Goal: Transaction & Acquisition: Book appointment/travel/reservation

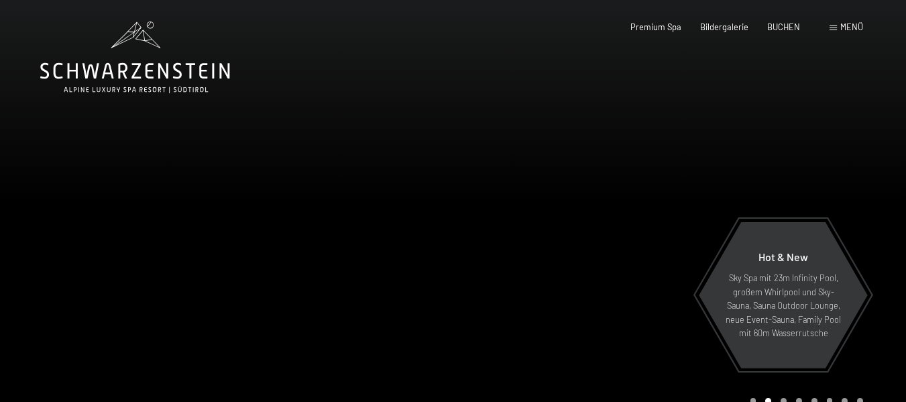
click at [75, 149] on div at bounding box center [226, 218] width 453 height 436
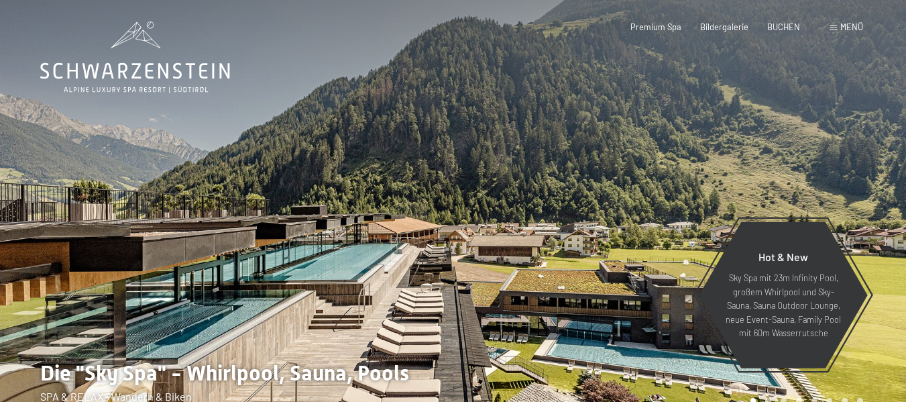
click at [835, 30] on span at bounding box center [832, 28] width 7 height 6
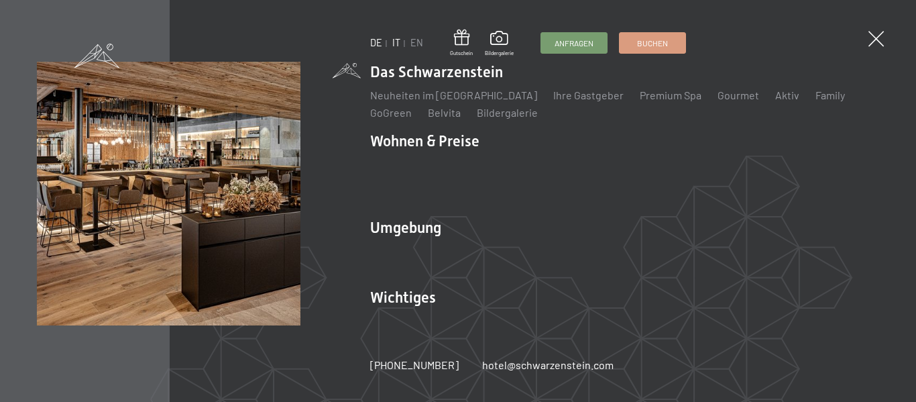
click at [394, 45] on link "IT" at bounding box center [396, 42] width 8 height 11
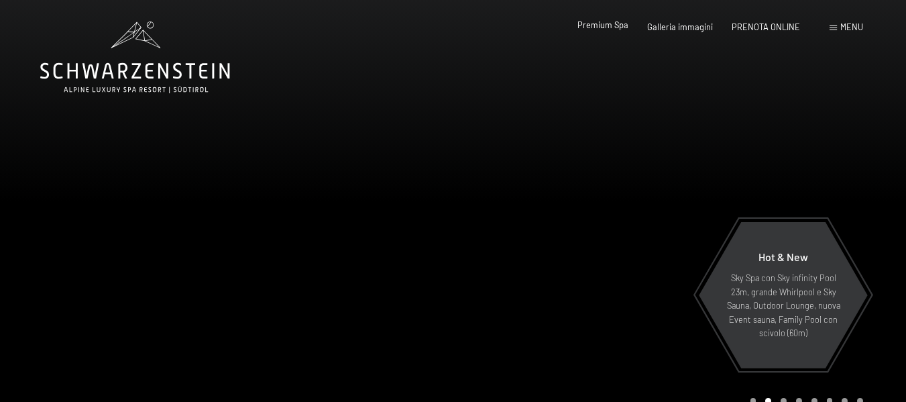
click at [619, 27] on span "Premium Spa" at bounding box center [602, 24] width 51 height 11
click at [595, 87] on div at bounding box center [679, 218] width 453 height 436
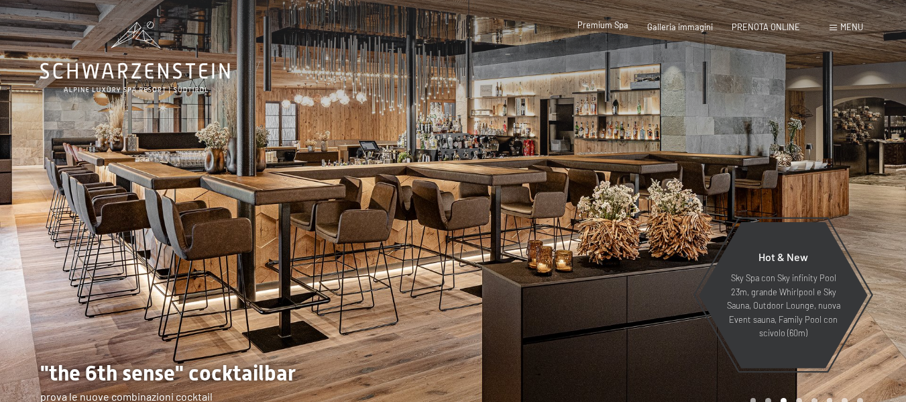
click at [613, 25] on span "Premium Spa" at bounding box center [602, 24] width 51 height 11
click at [599, 23] on span "Premium Spa" at bounding box center [602, 24] width 51 height 11
click at [666, 133] on div at bounding box center [679, 218] width 453 height 436
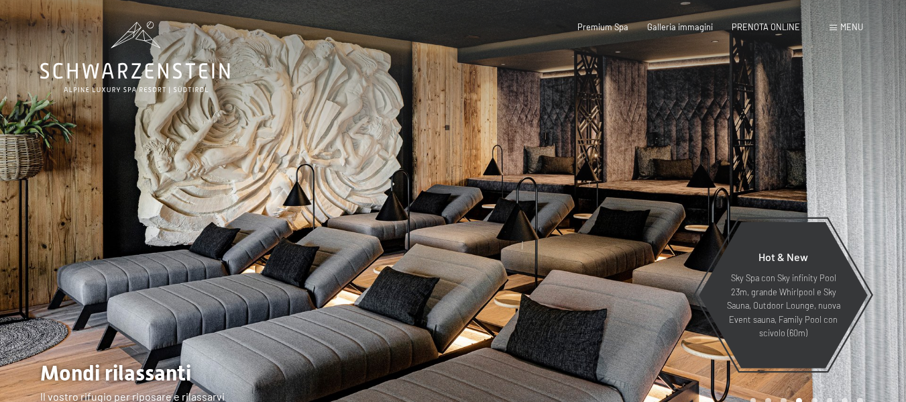
click at [666, 133] on div at bounding box center [679, 218] width 453 height 436
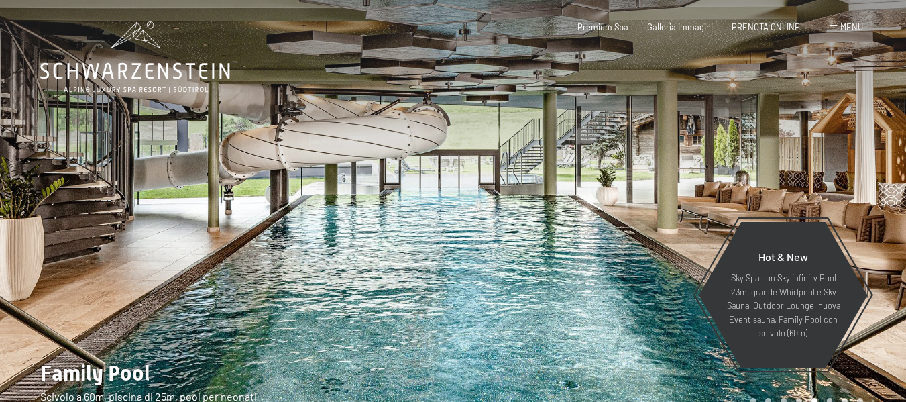
click at [666, 133] on div at bounding box center [679, 218] width 453 height 436
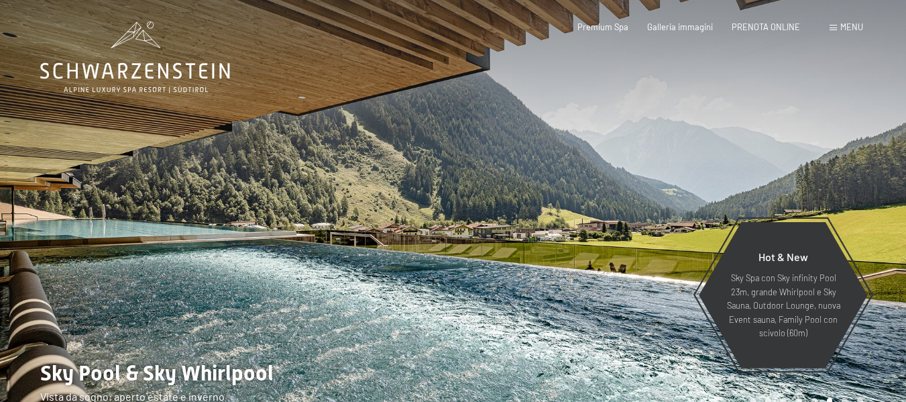
click at [666, 133] on div at bounding box center [679, 218] width 453 height 436
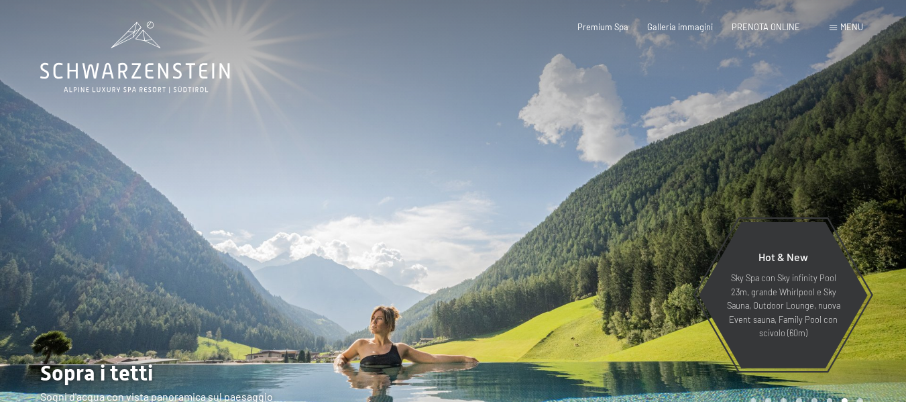
click at [666, 133] on div at bounding box center [679, 218] width 453 height 436
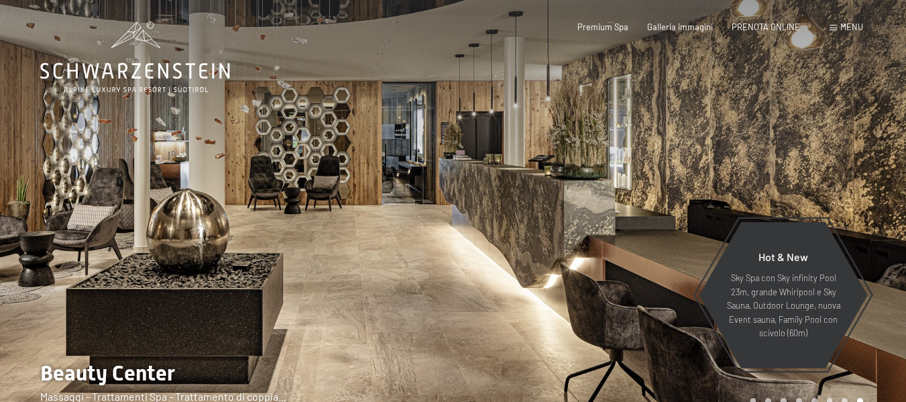
click at [666, 133] on div at bounding box center [679, 218] width 453 height 436
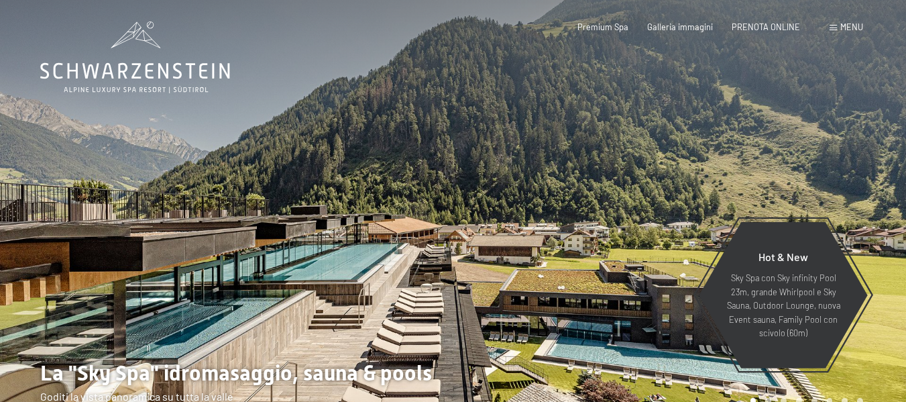
click at [666, 133] on div at bounding box center [679, 218] width 453 height 436
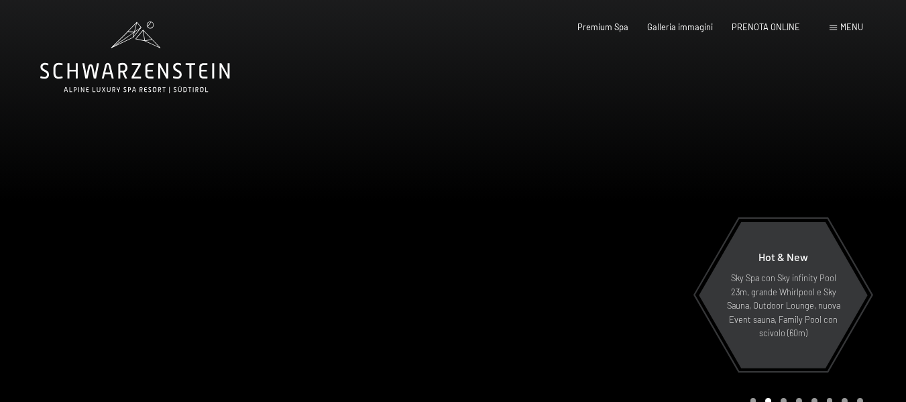
click at [657, 149] on div at bounding box center [679, 218] width 453 height 436
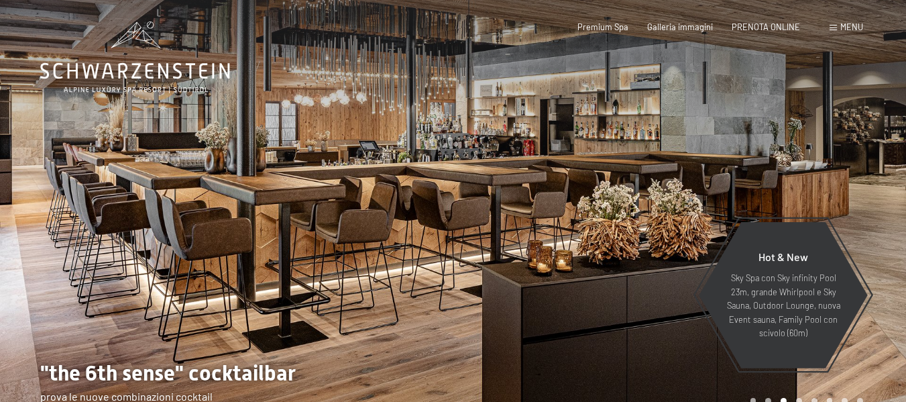
click at [657, 149] on div at bounding box center [679, 218] width 453 height 436
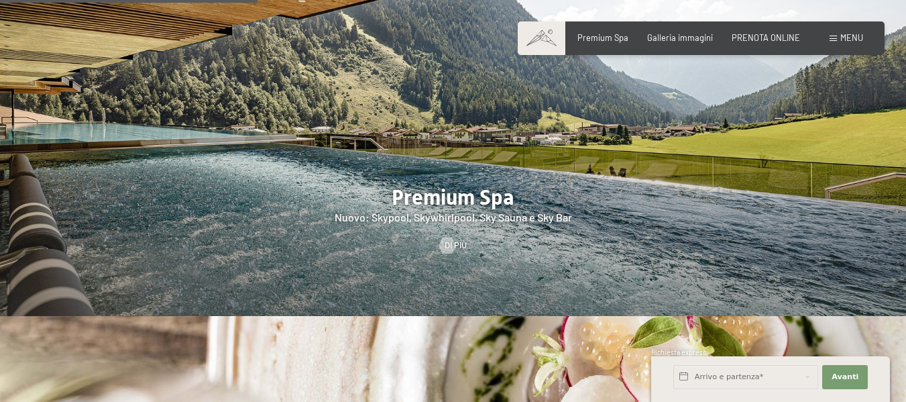
scroll to position [1466, 0]
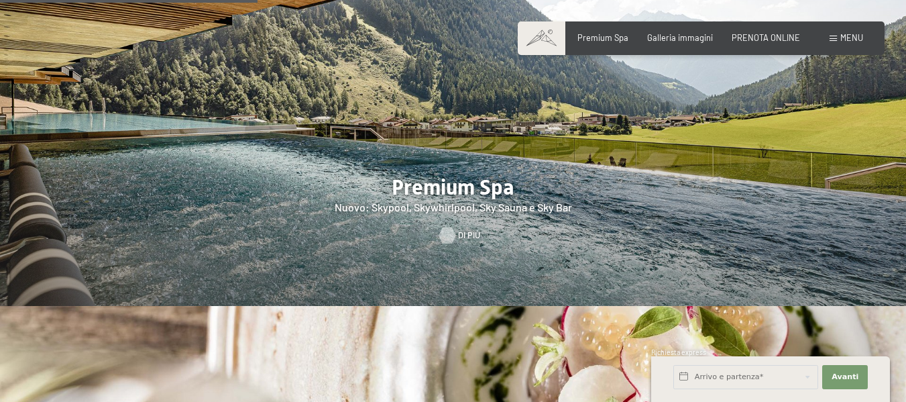
click at [452, 227] on div at bounding box center [446, 235] width 9 height 16
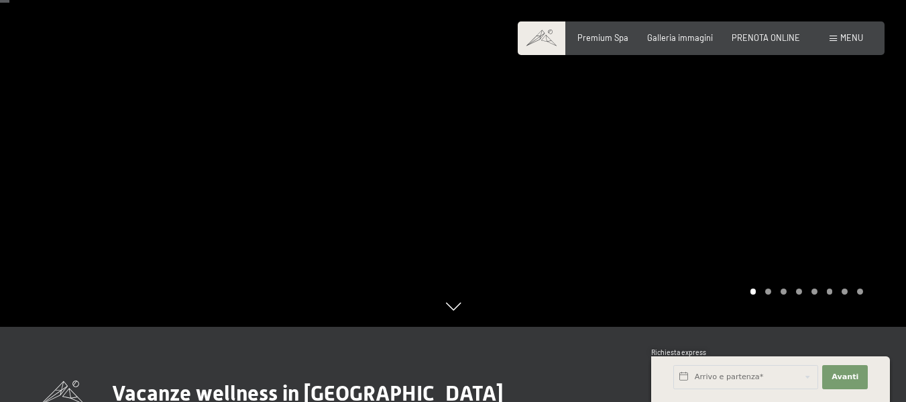
scroll to position [156, 0]
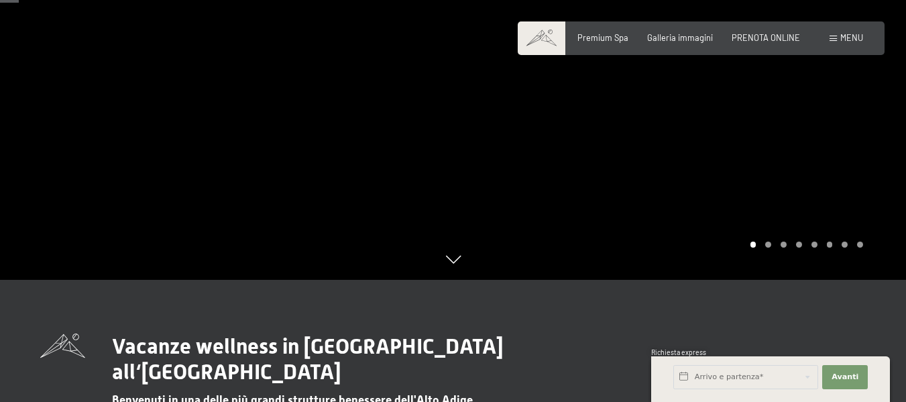
click at [462, 251] on div at bounding box center [679, 62] width 453 height 436
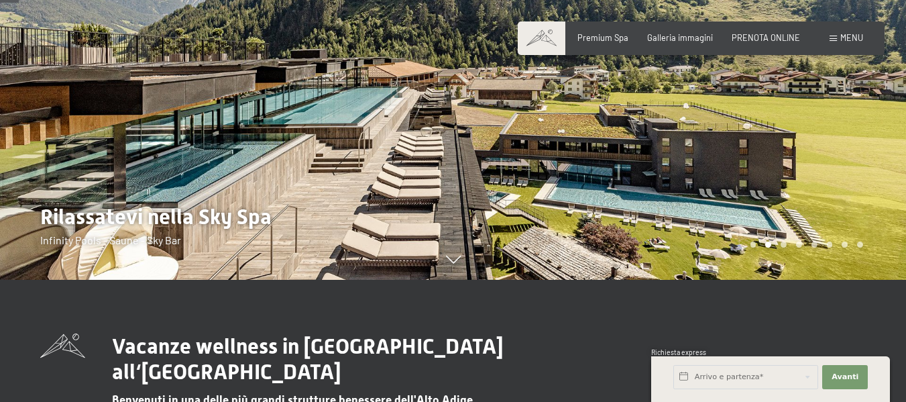
click at [479, 170] on div at bounding box center [679, 62] width 453 height 436
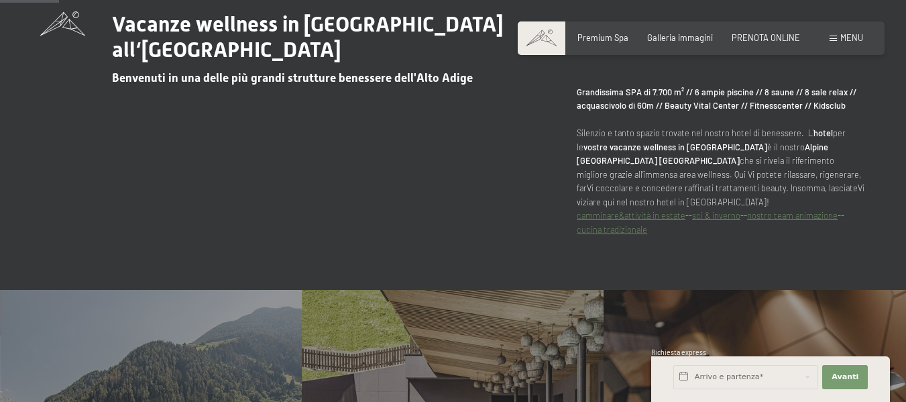
scroll to position [505, 0]
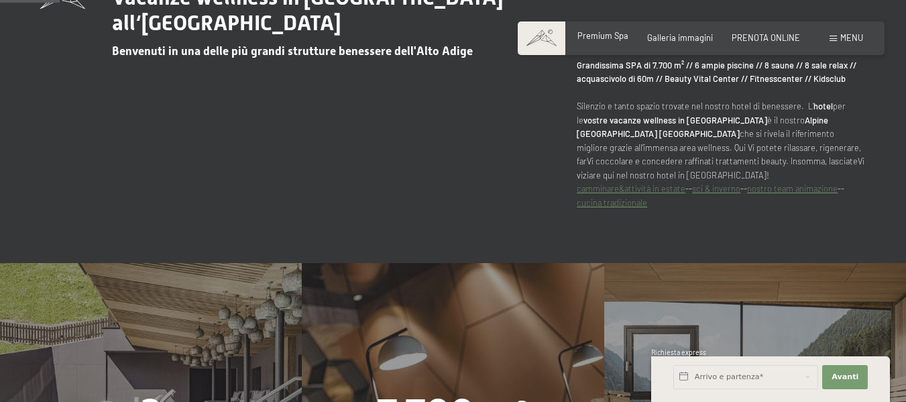
click at [589, 38] on span "Premium Spa" at bounding box center [602, 35] width 51 height 11
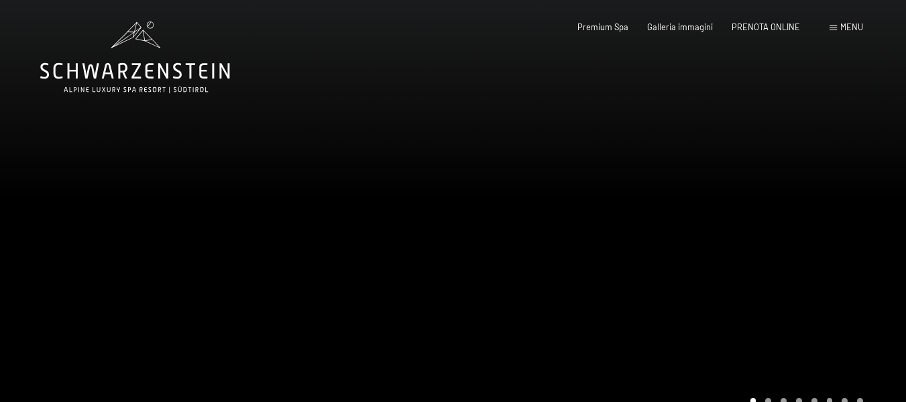
click at [536, 168] on div at bounding box center [679, 218] width 453 height 436
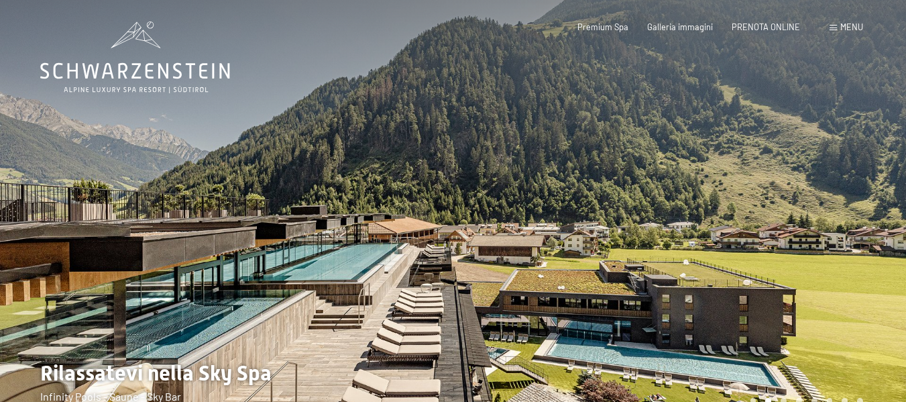
click at [536, 168] on div at bounding box center [679, 218] width 453 height 436
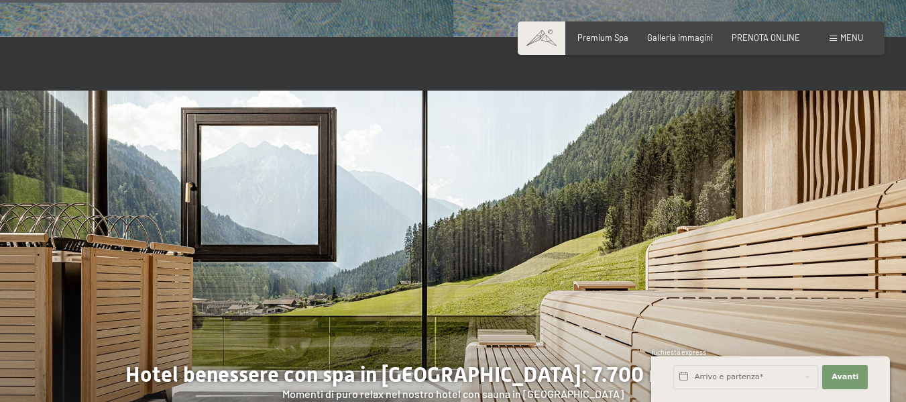
scroll to position [2976, 0]
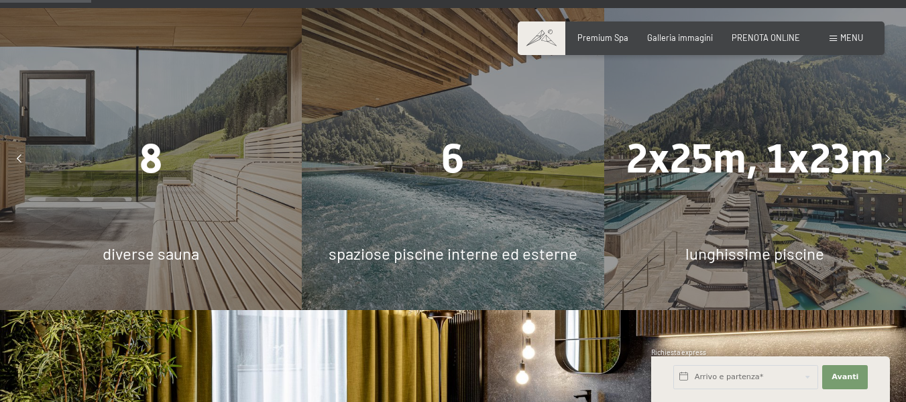
scroll to position [774, 0]
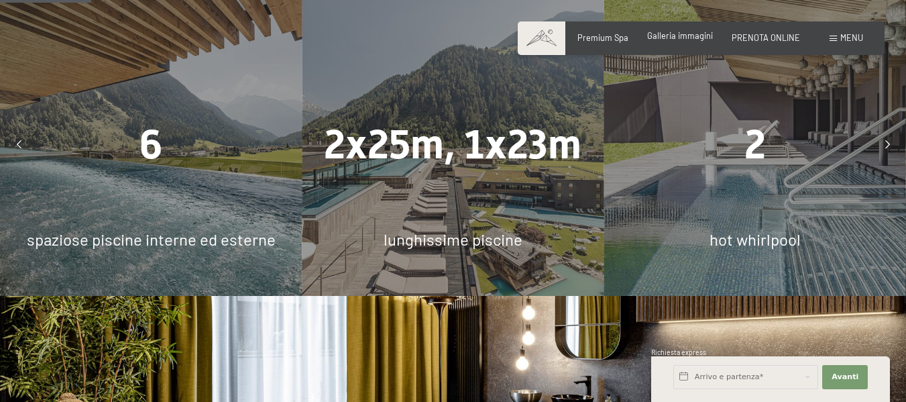
click at [692, 38] on span "Galleria immagini" at bounding box center [680, 35] width 66 height 11
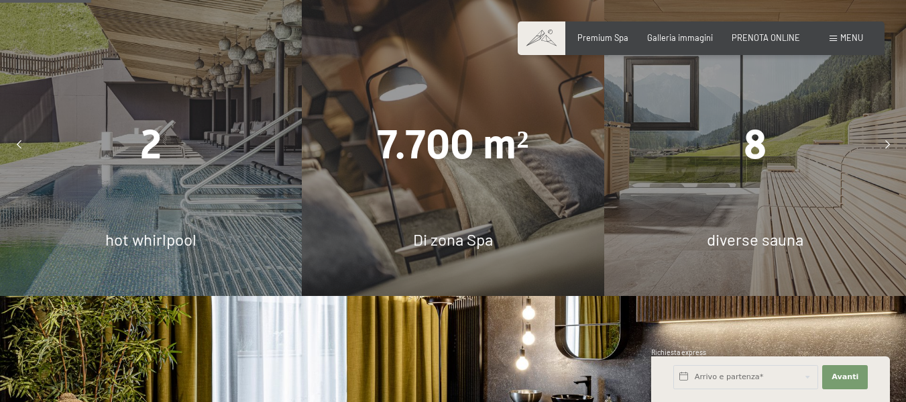
click at [847, 32] on span "Menu" at bounding box center [851, 37] width 23 height 11
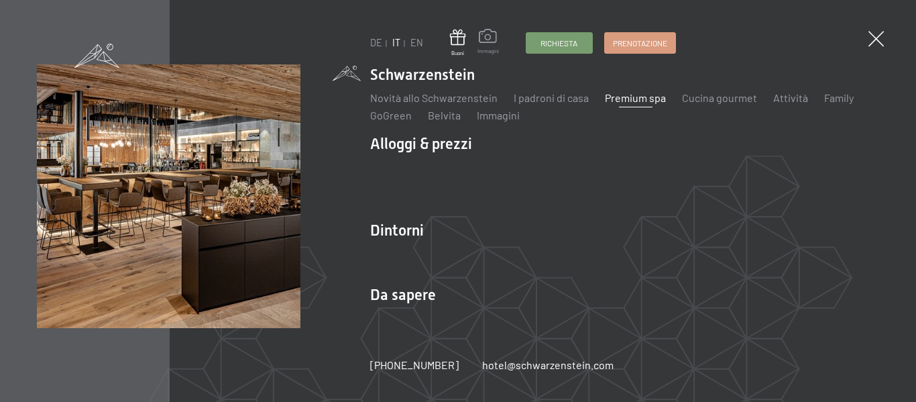
click at [492, 45] on span at bounding box center [487, 38] width 21 height 18
click at [876, 34] on span at bounding box center [875, 39] width 22 height 22
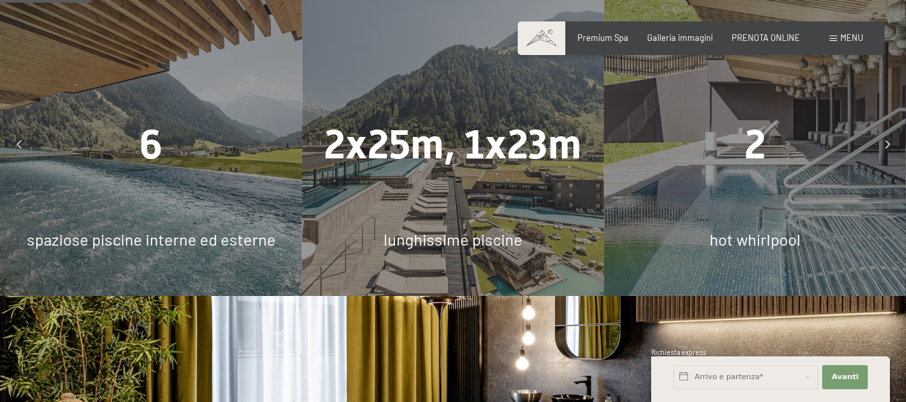
click at [881, 137] on div at bounding box center [886, 144] width 27 height 27
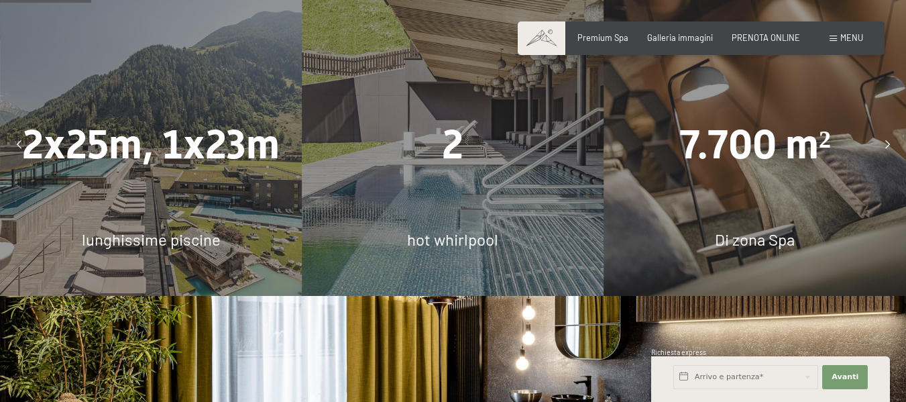
click at [881, 137] on div at bounding box center [886, 144] width 27 height 27
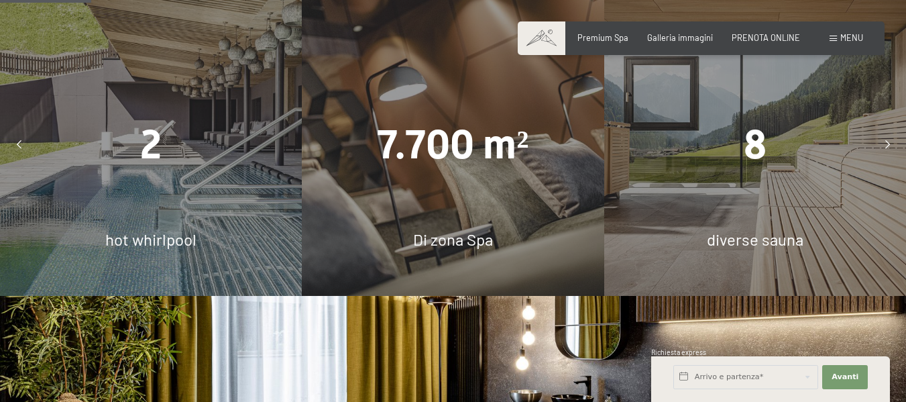
click at [881, 137] on div at bounding box center [886, 144] width 27 height 27
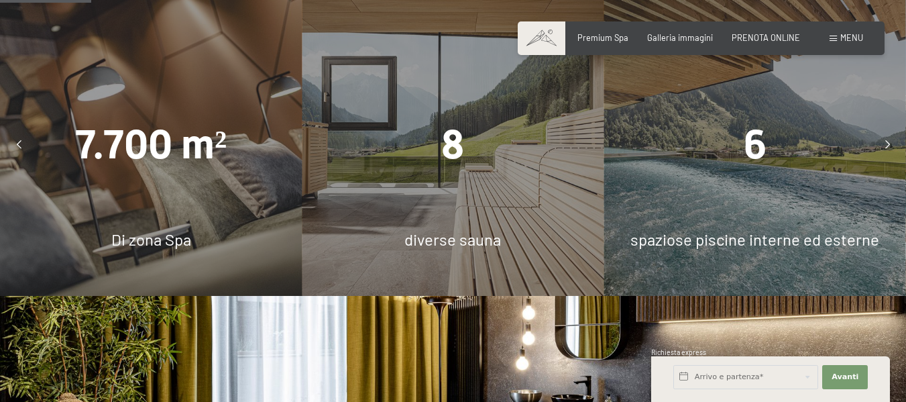
click at [881, 137] on div at bounding box center [886, 144] width 27 height 27
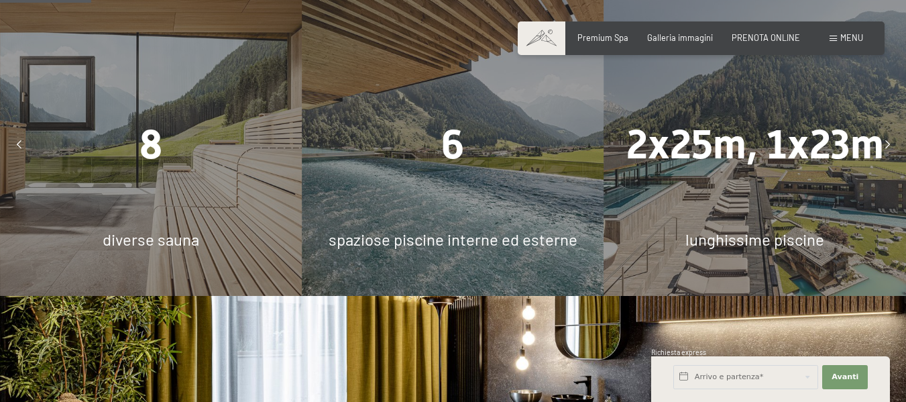
click at [881, 137] on div at bounding box center [886, 144] width 27 height 27
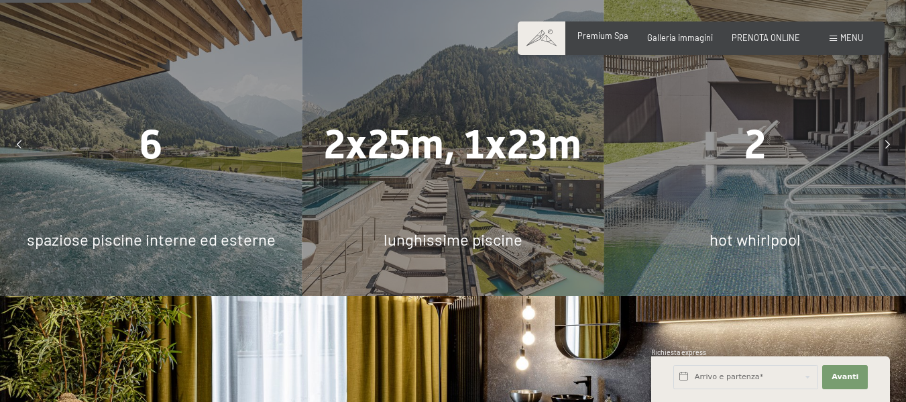
click at [619, 38] on span "Premium Spa" at bounding box center [602, 35] width 51 height 11
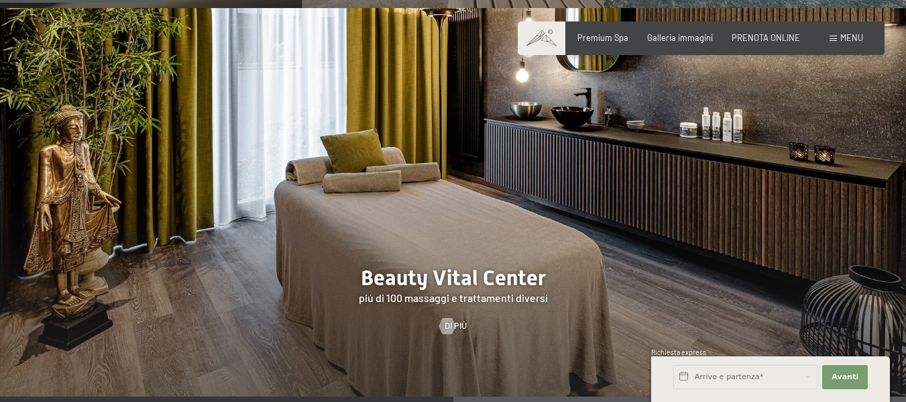
scroll to position [1435, 0]
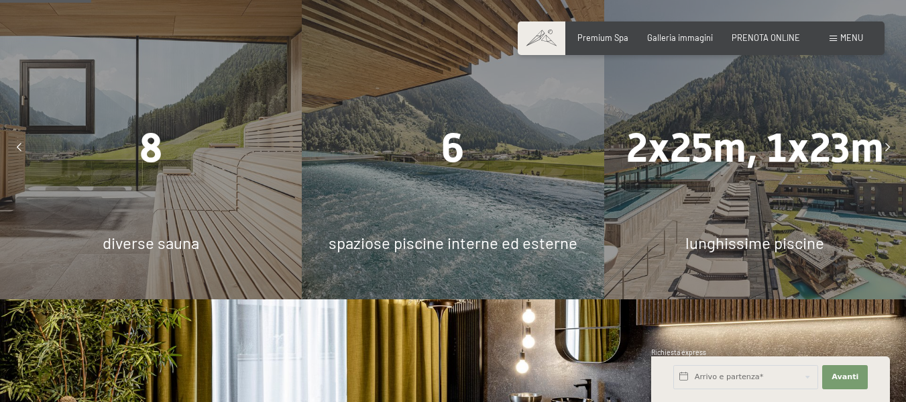
scroll to position [774, 0]
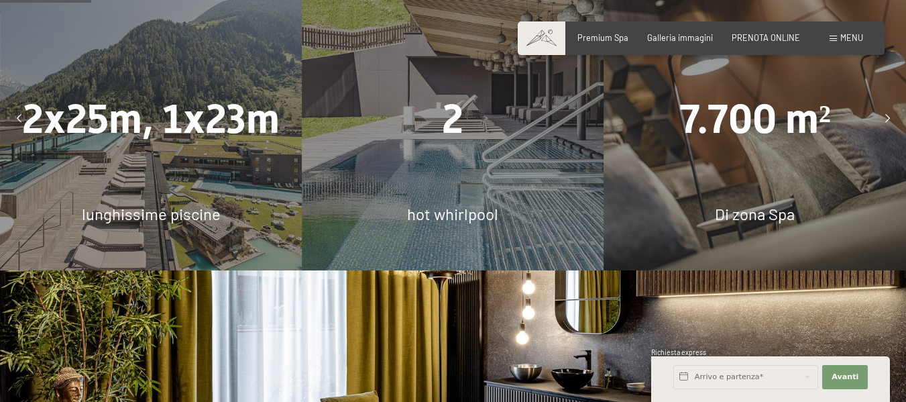
click at [764, 147] on div "7.700 m²" at bounding box center [755, 118] width 302 height 57
click at [757, 142] on span "7.700 m²" at bounding box center [755, 118] width 152 height 47
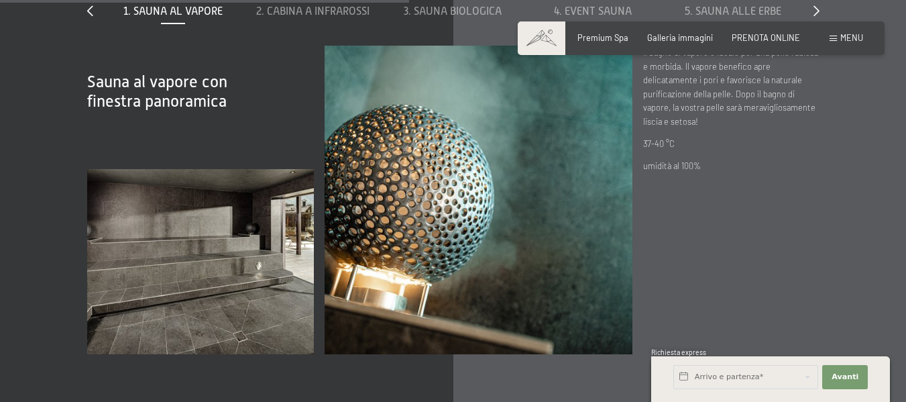
scroll to position [3467, 0]
click at [463, 17] on span "3. Sauna biologica" at bounding box center [453, 11] width 98 height 12
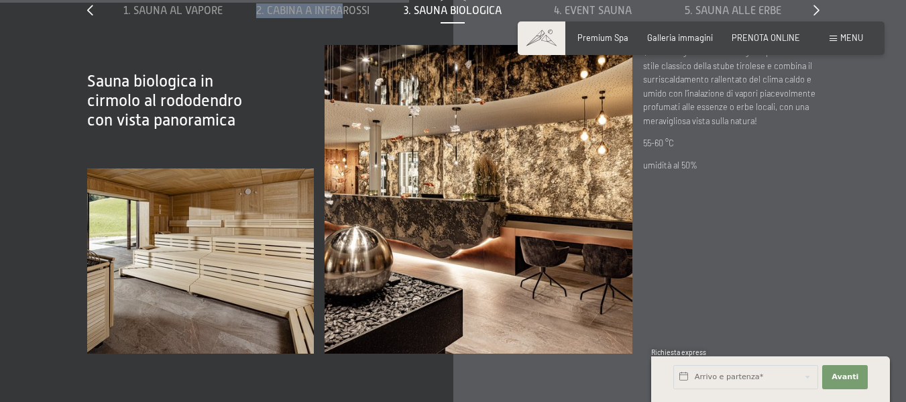
drag, startPoint x: 343, startPoint y: 58, endPoint x: 247, endPoint y: 60, distance: 96.6
click at [247, 45] on div "1. Sauna al vapore 2. Cabina a infrarossi 3. Sauna biologica 4. Event Sauna 5. …" at bounding box center [453, 16] width 700 height 58
click at [455, 17] on span "3. Sauna biologica" at bounding box center [453, 11] width 98 height 12
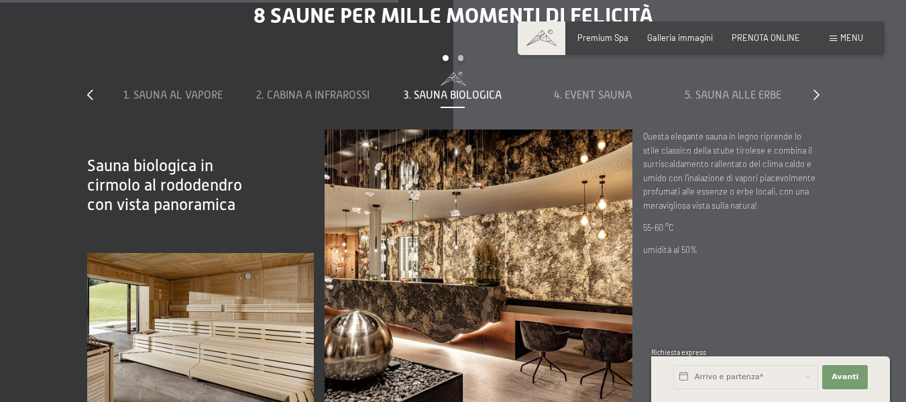
scroll to position [3377, 0]
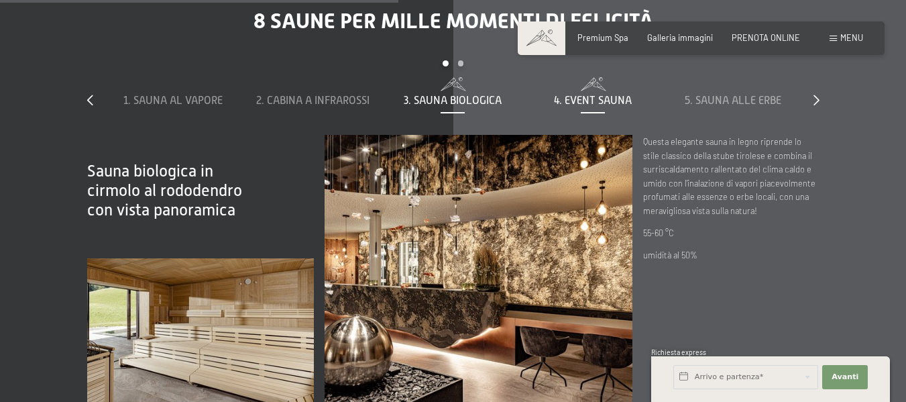
click at [617, 107] on span "4. Event Sauna" at bounding box center [593, 101] width 78 height 12
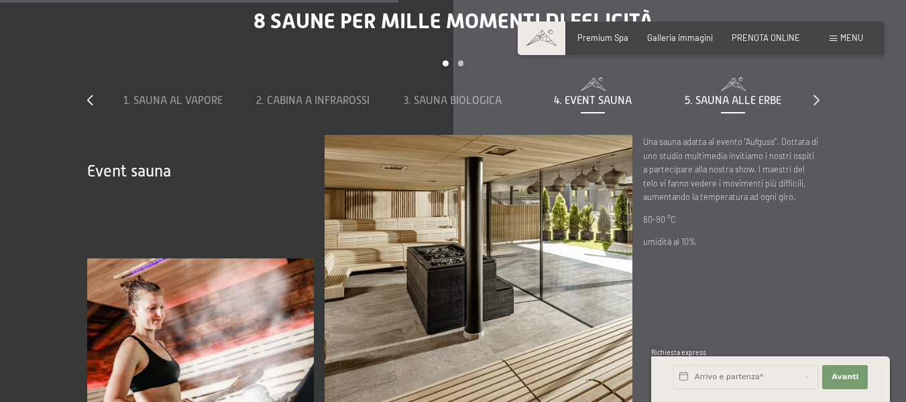
click at [721, 107] on span "5. Sauna alle erbe" at bounding box center [732, 101] width 97 height 12
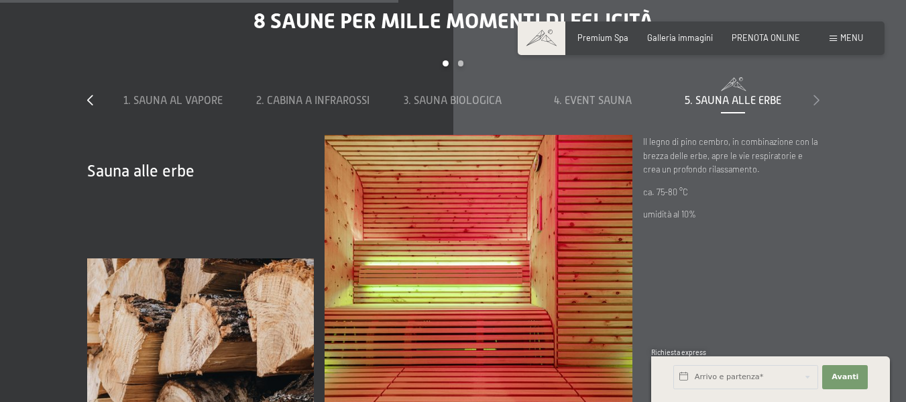
click at [818, 105] on icon at bounding box center [816, 100] width 6 height 11
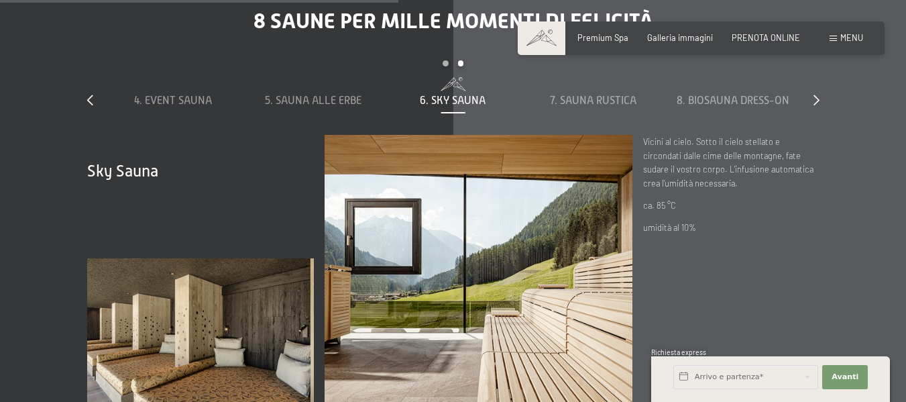
click at [473, 107] on span "6. Sky Sauna" at bounding box center [453, 101] width 66 height 12
click at [596, 107] on span "7. Sauna rustica" at bounding box center [593, 101] width 86 height 12
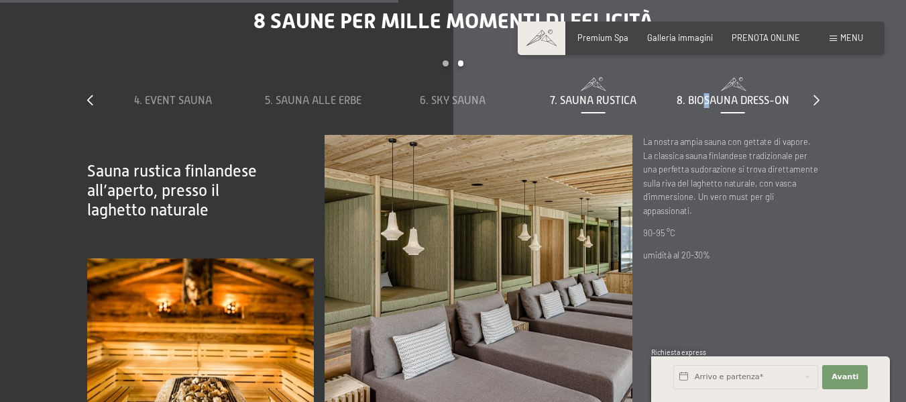
drag, startPoint x: 709, startPoint y: 124, endPoint x: 699, endPoint y: 132, distance: 13.4
click at [699, 107] on span "8. Biosauna dress-on" at bounding box center [732, 101] width 113 height 12
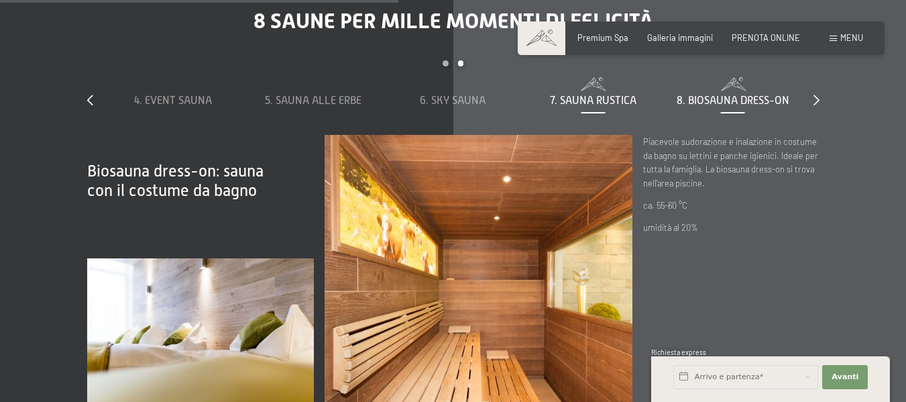
click at [628, 107] on span "7. Sauna rustica" at bounding box center [593, 101] width 86 height 12
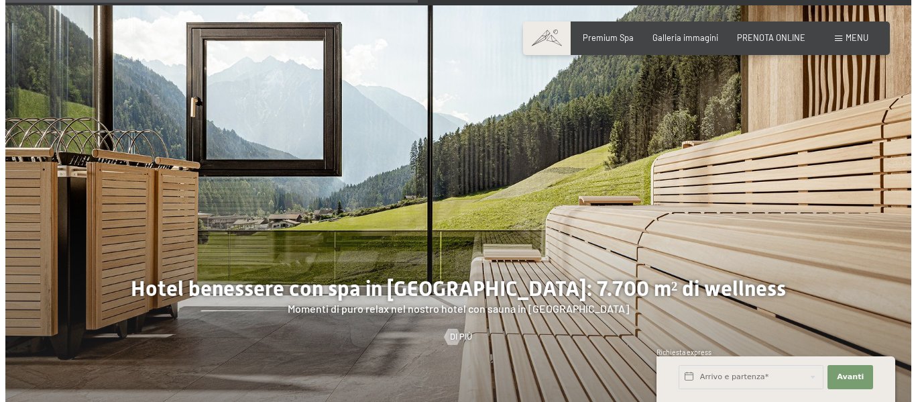
scroll to position [2962, 0]
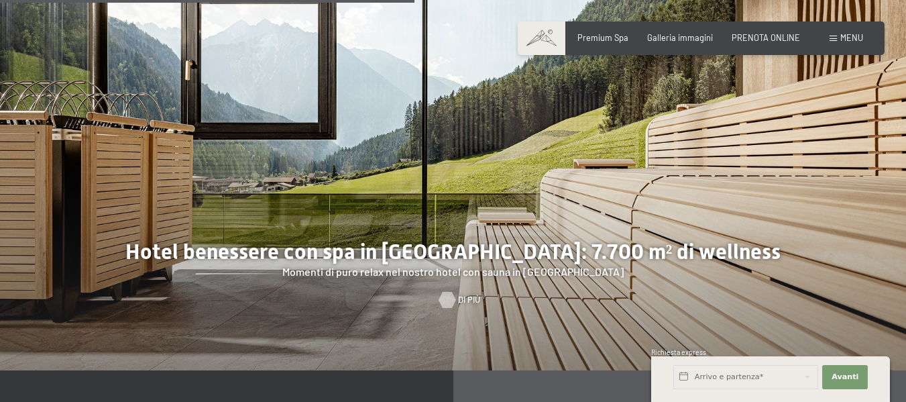
click at [448, 308] on div at bounding box center [446, 300] width 9 height 16
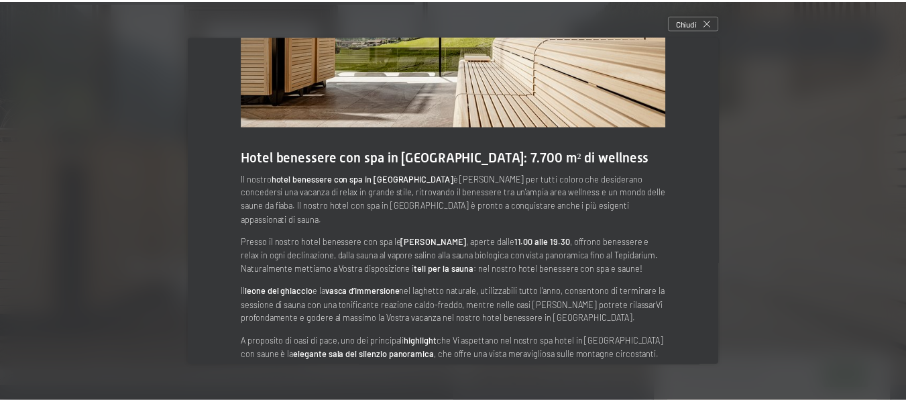
scroll to position [152, 0]
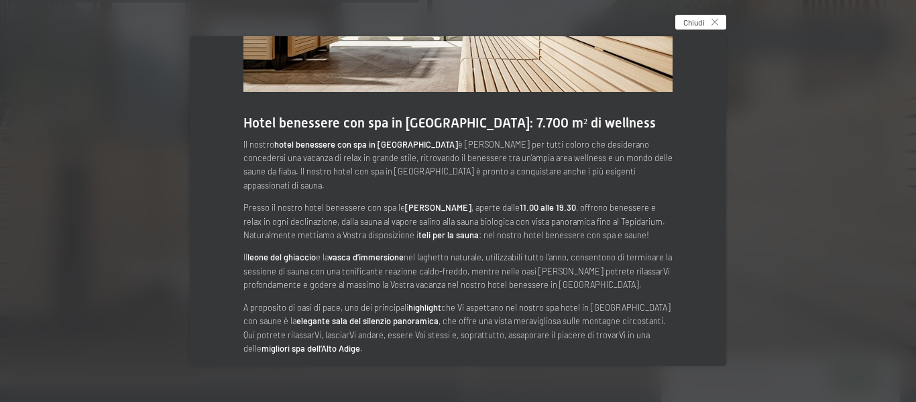
click at [718, 24] on icon at bounding box center [714, 22] width 7 height 7
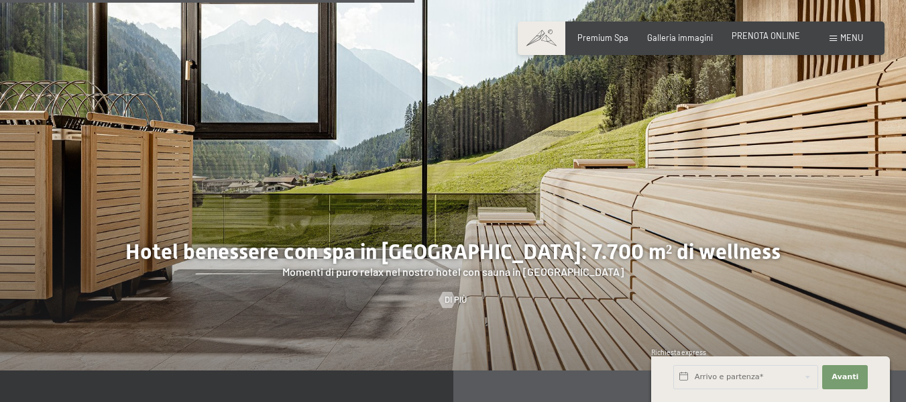
click at [794, 34] on span "PRENOTA ONLINE" at bounding box center [765, 35] width 68 height 11
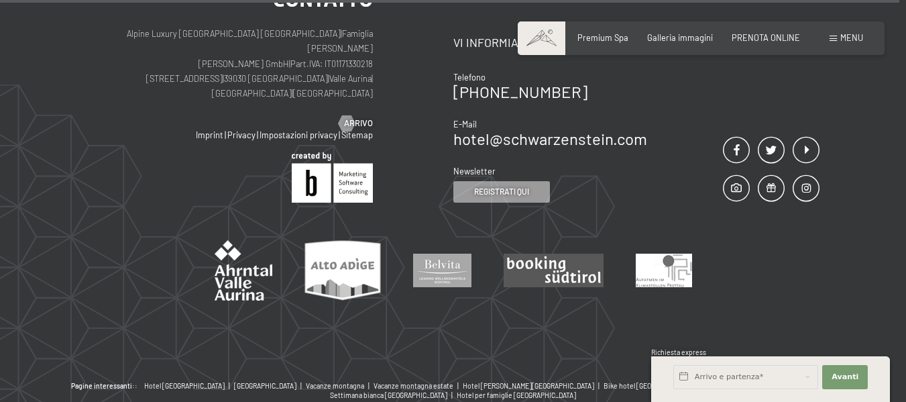
scroll to position [4740, 0]
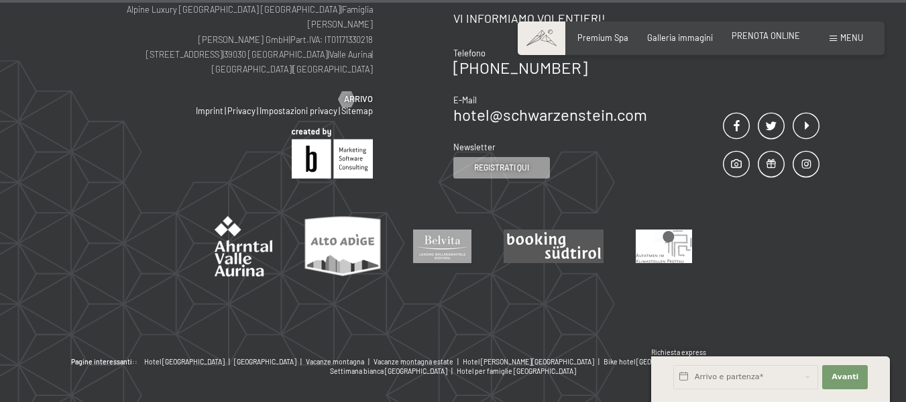
click at [779, 31] on span "PRENOTA ONLINE" at bounding box center [765, 35] width 68 height 11
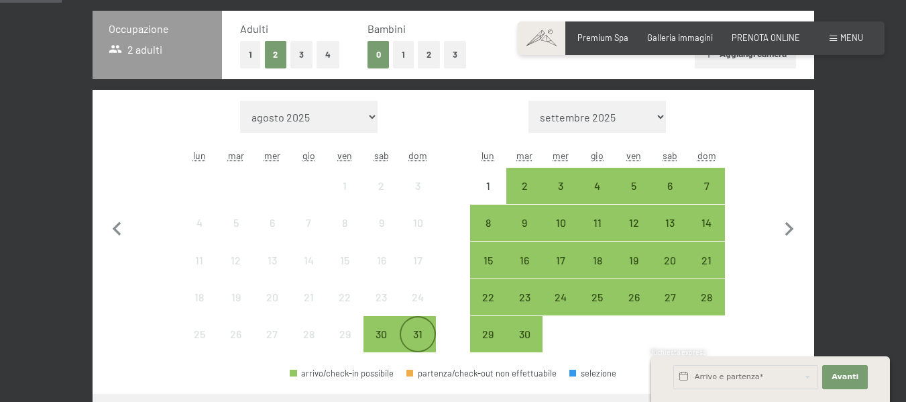
scroll to position [357, 0]
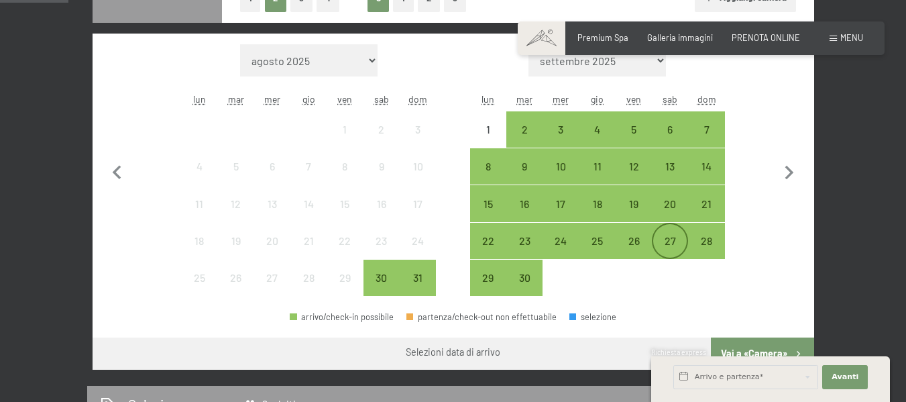
click at [674, 236] on div "27" at bounding box center [670, 252] width 34 height 34
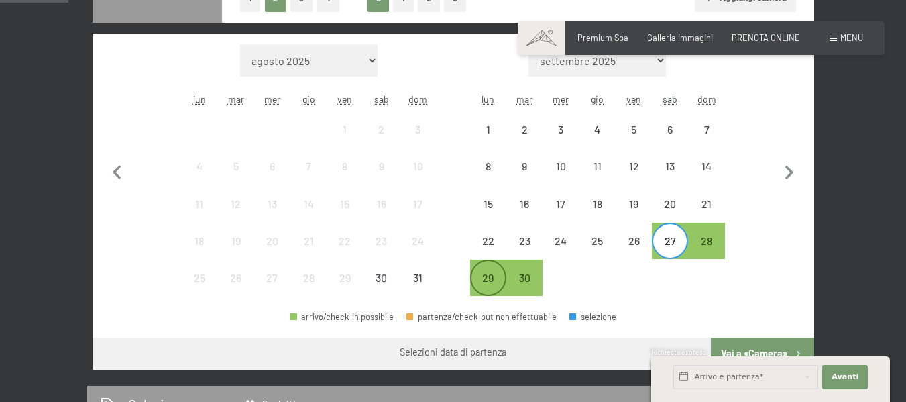
click at [487, 278] on div "29" at bounding box center [488, 289] width 34 height 34
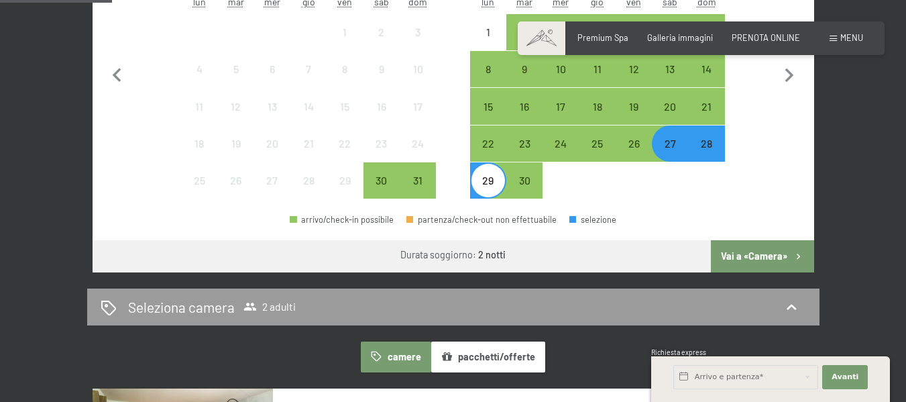
scroll to position [616, 0]
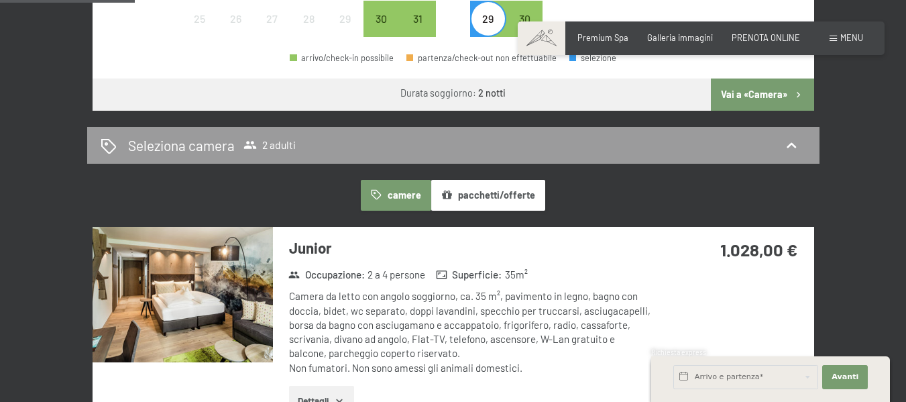
click at [737, 93] on button "Vai a «Camera»" at bounding box center [762, 94] width 103 height 32
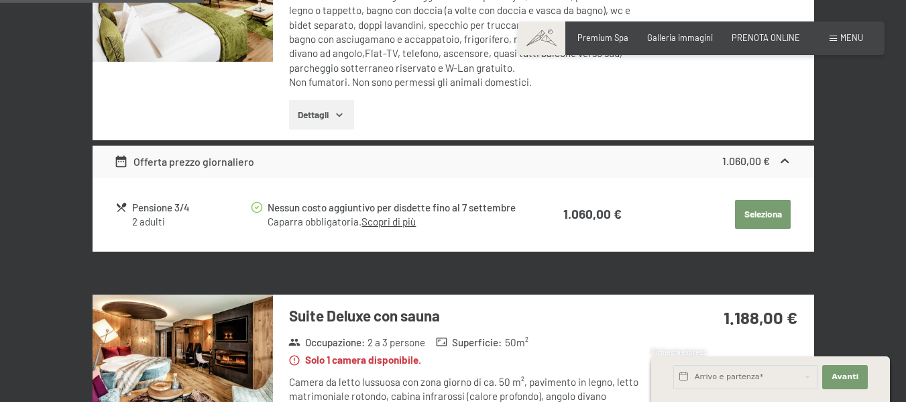
scroll to position [850, 0]
